Goal: Find specific page/section: Find specific page/section

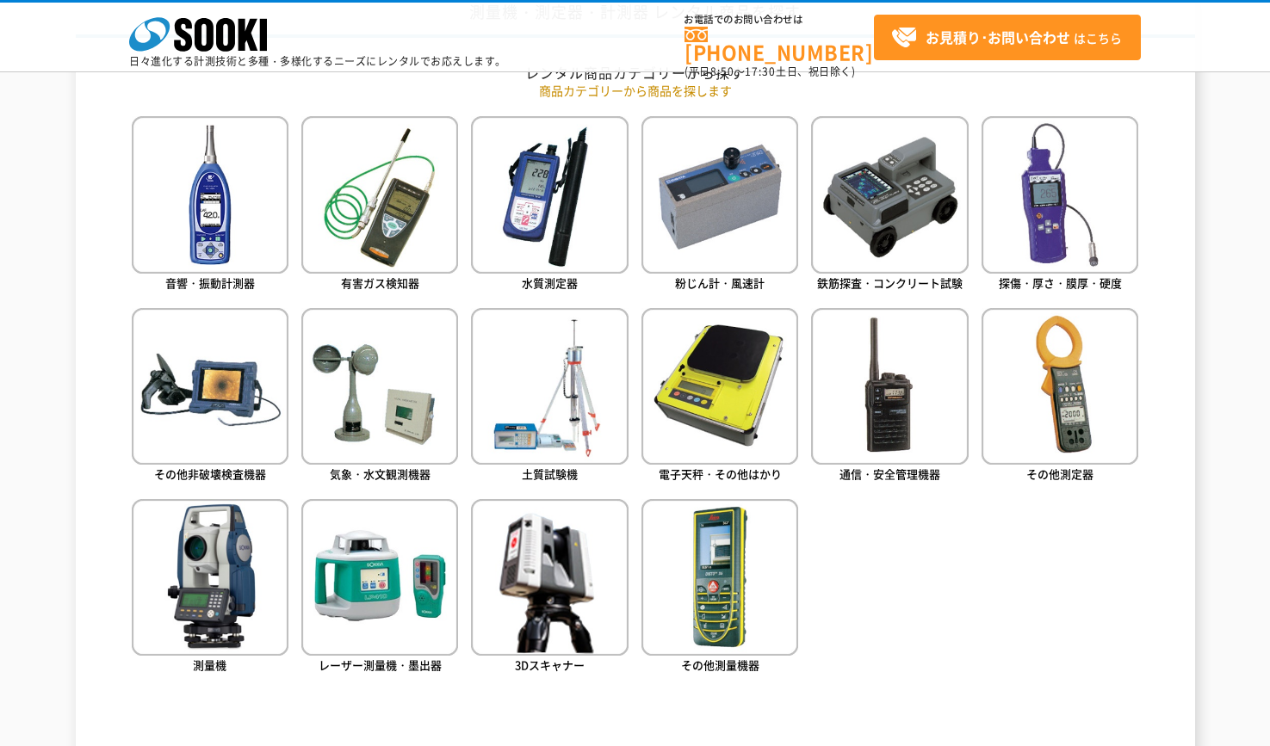
scroll to position [775, 0]
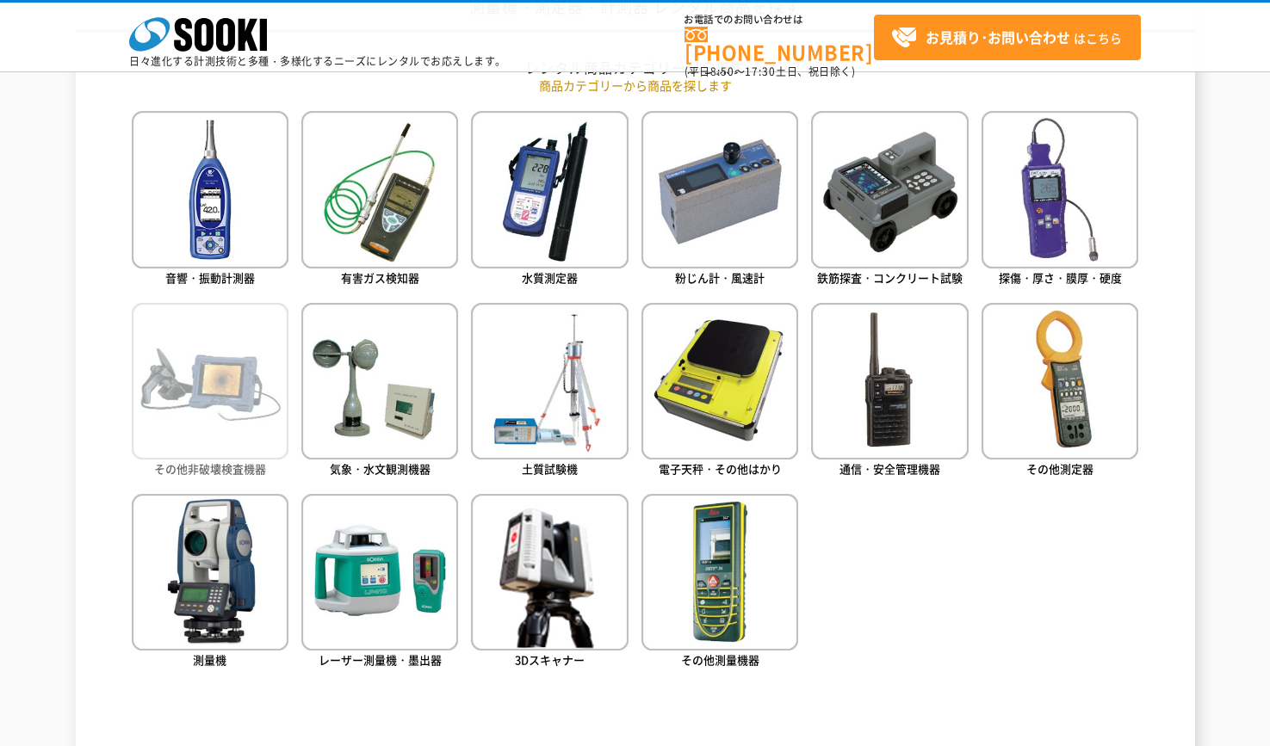
click at [201, 417] on img at bounding box center [210, 381] width 157 height 157
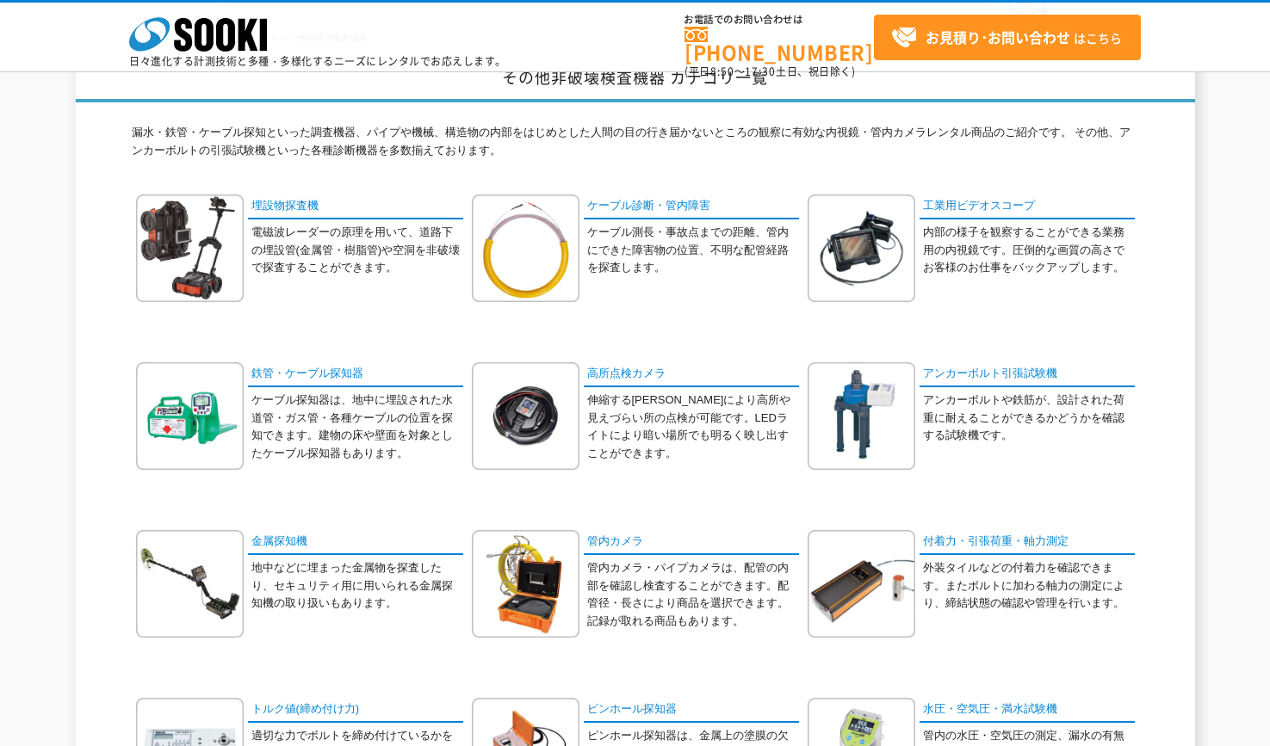
scroll to position [86, 0]
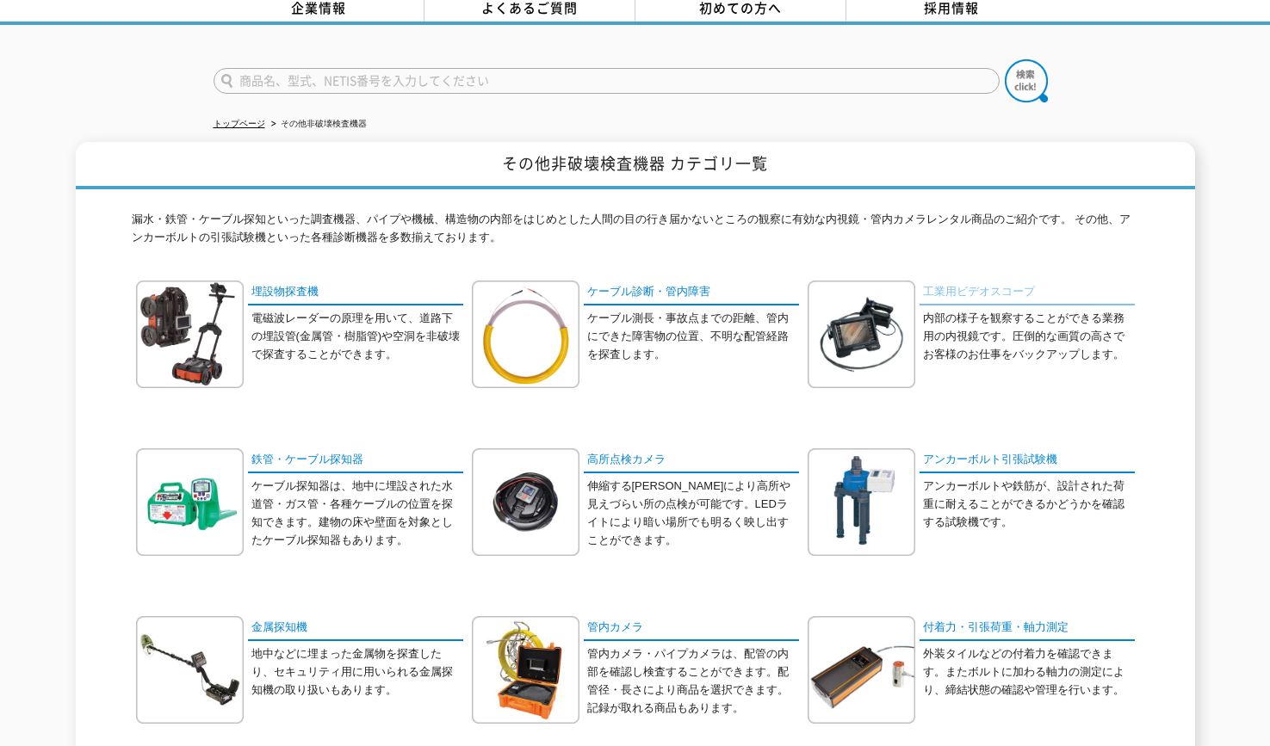
click at [977, 284] on link "工業用ビデオスコープ" at bounding box center [1026, 293] width 215 height 25
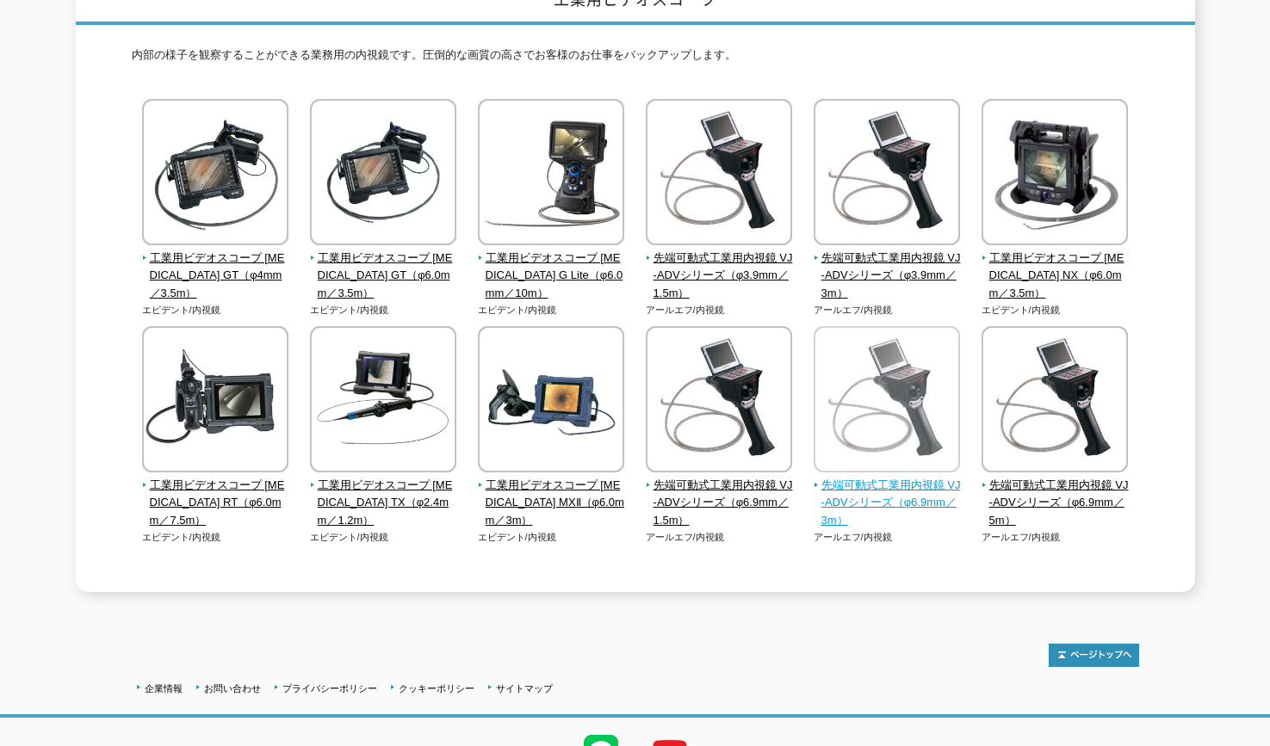
scroll to position [258, 0]
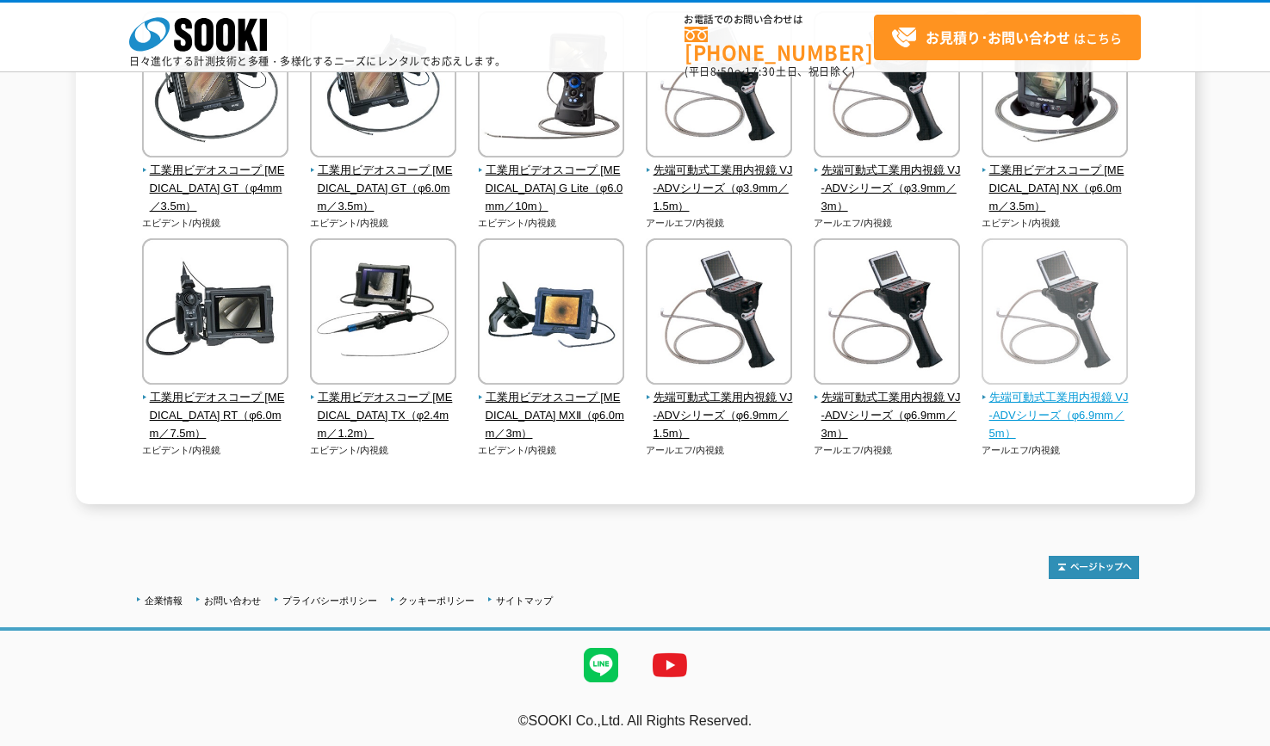
click at [1080, 355] on img at bounding box center [1054, 313] width 146 height 151
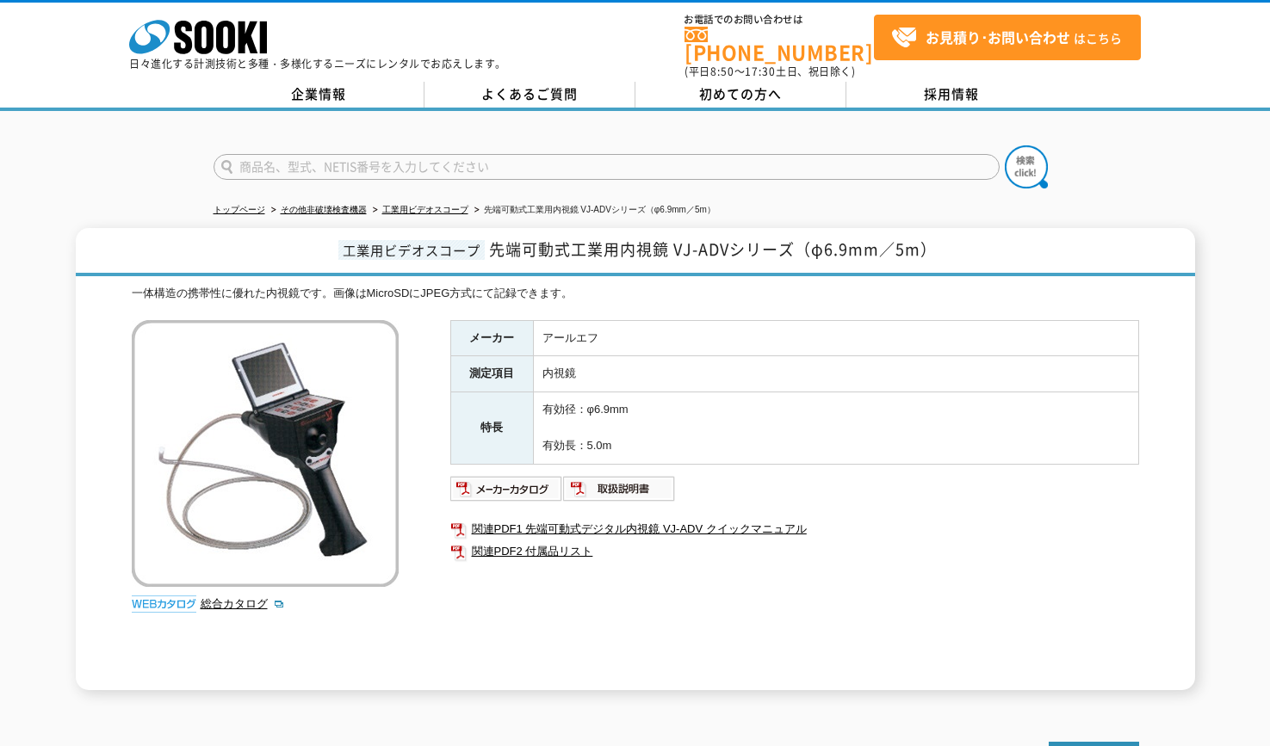
click at [1261, 306] on div "工業用ビデオスコープ 先端可動式工業用内視鏡 VJ-ADVシリーズ（φ6.9mm／5m） 一体構造の携帯性に優れた内視鏡です。画像はMicroSDにJPEG方…" at bounding box center [635, 459] width 1270 height 462
